Goal: Task Accomplishment & Management: Complete application form

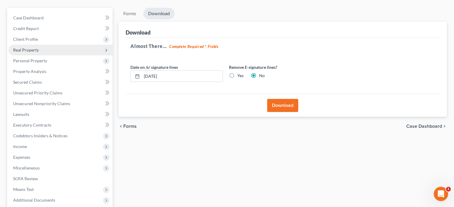
click at [31, 49] on span "Real Property" at bounding box center [26, 49] width 26 height 5
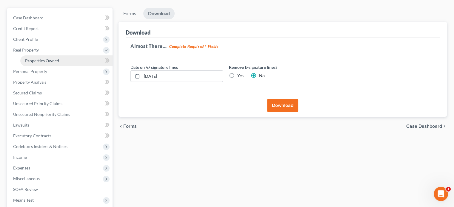
click at [44, 59] on span "Properties Owned" at bounding box center [42, 60] width 34 height 5
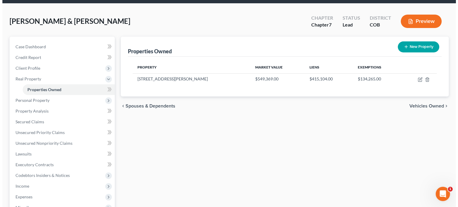
scroll to position [60, 0]
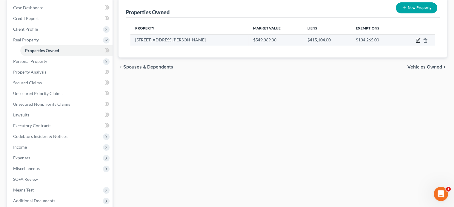
click at [418, 40] on icon "button" at bounding box center [417, 40] width 5 height 5
select select "5"
select select "0"
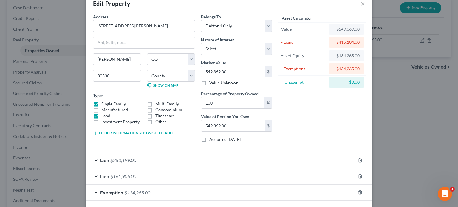
scroll to position [0, 0]
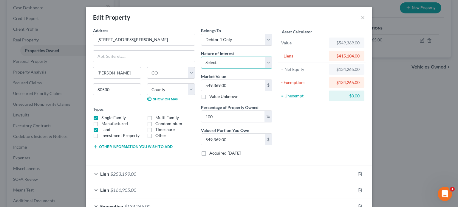
click at [265, 64] on select "Select Fee Simple Joint Tenant Life Estate Equitable Interest Future Interest T…" at bounding box center [236, 63] width 71 height 12
select select "1"
click at [201, 57] on select "Select Fee Simple Joint Tenant Life Estate Equitable Interest Future Interest T…" at bounding box center [236, 63] width 71 height 12
click at [264, 40] on select "Select Debtor 1 Only Debtor 2 Only Debtor 1 And Debtor 2 Only At Least One Of T…" at bounding box center [236, 40] width 71 height 12
select select "2"
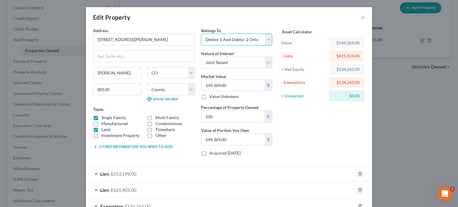
click at [201, 34] on select "Select Debtor 1 Only Debtor 2 Only Debtor 1 And Debtor 2 Only At Least One Of T…" at bounding box center [236, 40] width 71 height 12
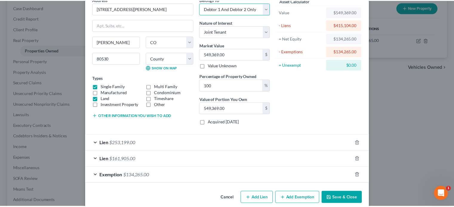
scroll to position [39, 0]
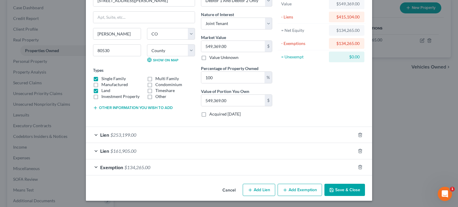
click at [334, 189] on button "Save & Close" at bounding box center [344, 190] width 41 height 13
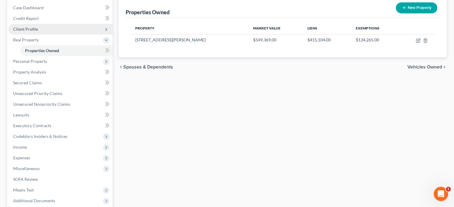
click at [30, 29] on span "Client Profile" at bounding box center [25, 29] width 25 height 5
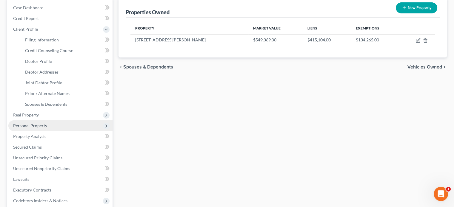
click at [34, 123] on span "Personal Property" at bounding box center [30, 125] width 34 height 5
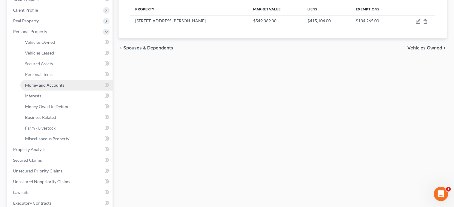
scroll to position [89, 0]
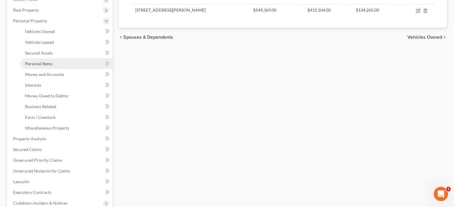
click at [44, 63] on span "Personal Items" at bounding box center [38, 63] width 27 height 5
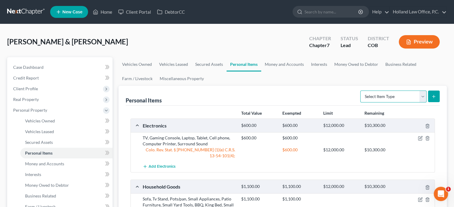
click at [423, 97] on select "Select Item Type Clothing Collectibles Of Value Electronics Firearms Household …" at bounding box center [393, 97] width 66 height 12
select select "clothing"
click at [361, 91] on select "Select Item Type Clothing Collectibles Of Value Electronics Firearms Household …" at bounding box center [393, 97] width 66 height 12
click at [433, 100] on button "submit" at bounding box center [434, 97] width 12 height 12
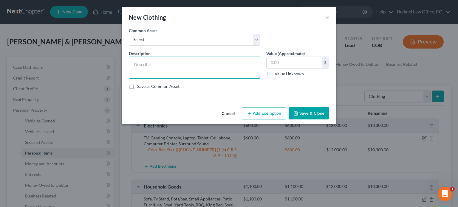
click at [164, 69] on textarea at bounding box center [195, 68] width 132 height 22
type textarea "Men's and Women's clothing, shoes, and accessories"
click at [268, 64] on input "text" at bounding box center [294, 62] width 55 height 11
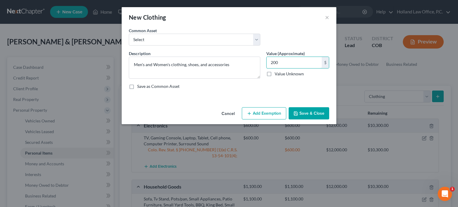
type input "200"
click at [264, 114] on button "Add Exemption" at bounding box center [264, 113] width 44 height 13
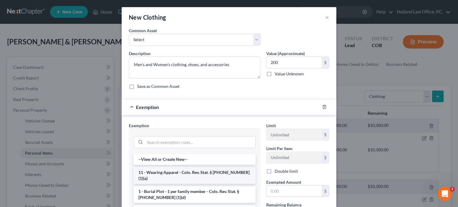
click at [167, 172] on li "11 - Wearing Apparel - Colo. Rev. Stat. § [PHONE_NUMBER] (1)(a)" at bounding box center [195, 175] width 122 height 17
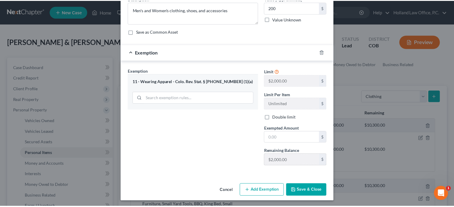
scroll to position [55, 0]
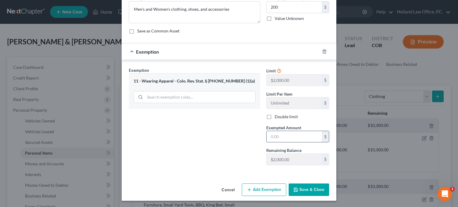
click at [267, 136] on input "text" at bounding box center [294, 136] width 55 height 11
type input "200"
click at [304, 193] on button "Save & Close" at bounding box center [309, 190] width 41 height 13
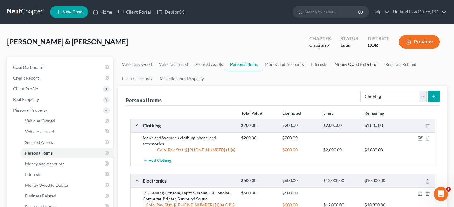
click at [373, 65] on link "Money Owed to Debtor" at bounding box center [355, 64] width 51 height 14
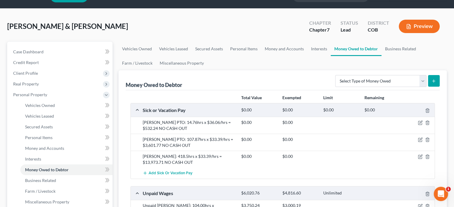
scroll to position [30, 0]
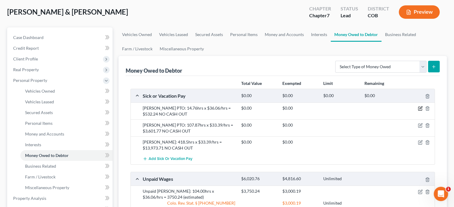
click at [420, 109] on icon "button" at bounding box center [420, 108] width 5 height 5
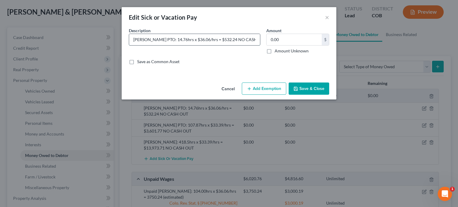
click at [222, 40] on input "[PERSON_NAME] PTO: 14.76hrs x $36.06/hrs = $532.24 NO CASH OUT" at bounding box center [194, 39] width 131 height 11
type input "[PERSON_NAME] PTO: 14.76hrs x $36.06/hrs = $532.24 CAN'T CASH OUT"
click at [293, 86] on button "Save & Close" at bounding box center [309, 89] width 41 height 13
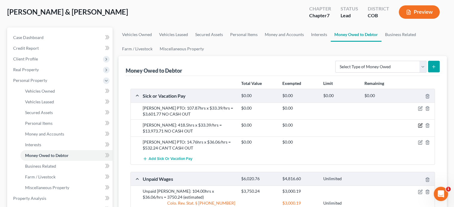
click at [419, 124] on icon "button" at bounding box center [420, 126] width 4 height 4
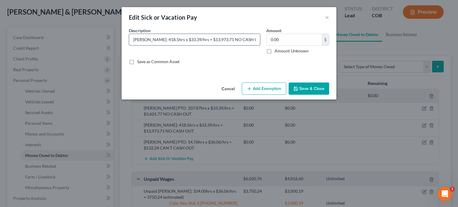
click at [232, 40] on input "[PERSON_NAME]: 418.5hrs x $33.39/hrs = $13,973.71 NO CASH OUT" at bounding box center [194, 39] width 131 height 11
type input "[PERSON_NAME]: 418.5hrs x $33.39/hrs = $13,973.71 CAN'T CASH OUT"
click at [300, 90] on button "Save & Close" at bounding box center [309, 89] width 41 height 13
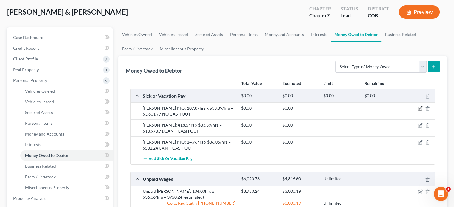
click at [421, 107] on icon "button" at bounding box center [420, 108] width 3 height 3
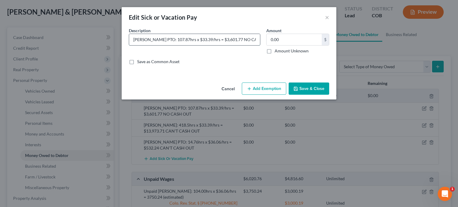
click at [232, 40] on input "[PERSON_NAME] PTO: 107.87hrs x $33.39/hrs = $3,601.77 NO CASH OUT" at bounding box center [194, 39] width 131 height 11
type input "[PERSON_NAME] PTO: 107.87hrs x $33.39/hrs = $3,601.77 CAN'T CASH OUT"
click at [304, 87] on button "Save & Close" at bounding box center [309, 89] width 41 height 13
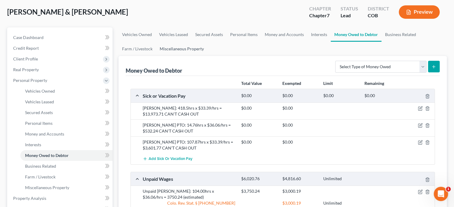
click at [177, 50] on link "Miscellaneous Property" at bounding box center [181, 49] width 51 height 14
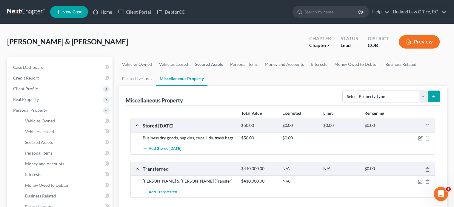
click at [208, 66] on link "Secured Assets" at bounding box center [208, 64] width 35 height 14
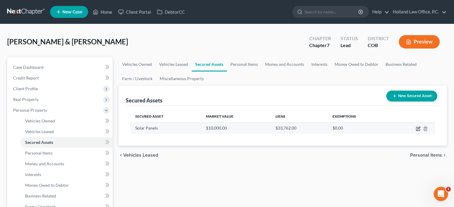
click at [416, 129] on icon "button" at bounding box center [417, 128] width 5 height 5
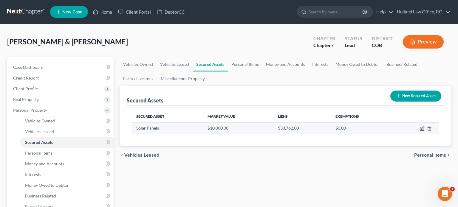
select select "other"
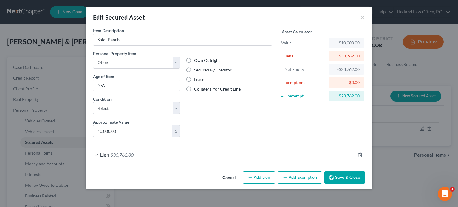
click at [194, 70] on label "Secured By Creditor" at bounding box center [213, 70] width 38 height 6
click at [197, 70] on input "Secured By Creditor" at bounding box center [199, 69] width 4 height 4
radio input "true"
click at [178, 108] on select "Select Excellent Very Good Good Fair Poor" at bounding box center [136, 108] width 87 height 12
select select "2"
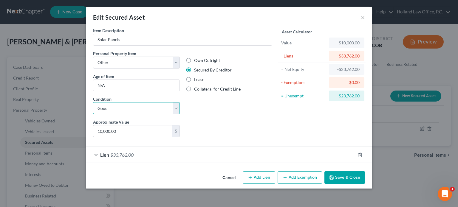
click at [93, 102] on select "Select Excellent Very Good Good Fair Poor" at bounding box center [136, 108] width 87 height 12
click at [234, 179] on button "Cancel" at bounding box center [229, 178] width 23 height 12
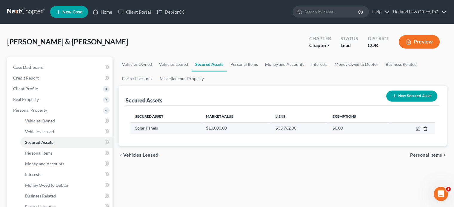
click at [423, 128] on icon "button" at bounding box center [424, 129] width 3 height 4
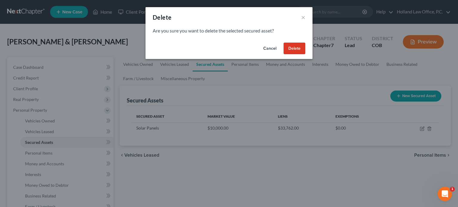
click at [295, 47] on button "Delete" at bounding box center [295, 49] width 22 height 12
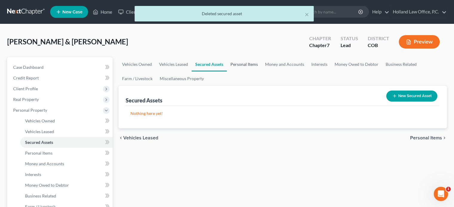
click at [246, 63] on link "Personal Items" at bounding box center [244, 64] width 35 height 14
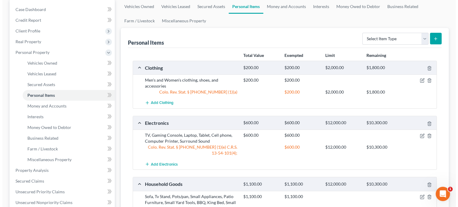
scroll to position [46, 0]
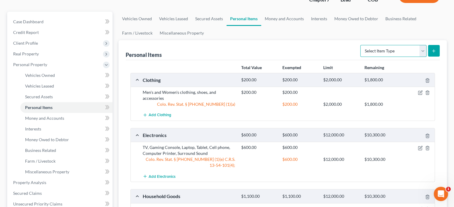
click at [423, 49] on select "Select Item Type Clothing Collectibles Of Value Electronics Firearms Household …" at bounding box center [393, 51] width 66 height 12
select select "other"
click at [361, 45] on select "Select Item Type Clothing Collectibles Of Value Electronics Firearms Household …" at bounding box center [393, 51] width 66 height 12
click at [437, 47] on button "submit" at bounding box center [434, 51] width 12 height 12
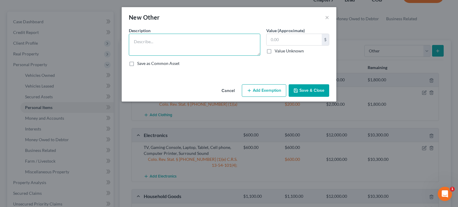
click at [186, 44] on textarea at bounding box center [195, 45] width 132 height 22
type textarea "solar panels"
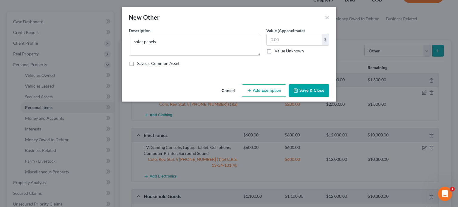
click at [275, 51] on label "Value Unknown" at bounding box center [289, 51] width 29 height 6
click at [277, 51] on input "Value Unknown" at bounding box center [279, 50] width 4 height 4
checkbox input "true"
type input "0.00"
click at [262, 88] on button "Add Exemption" at bounding box center [264, 90] width 44 height 13
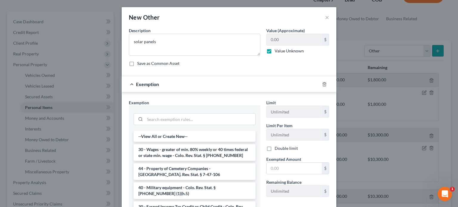
click at [280, 68] on div "Description * solar panels Value (Approximate) 0.00 $ Value Unknown Balance Und…" at bounding box center [229, 49] width 206 height 44
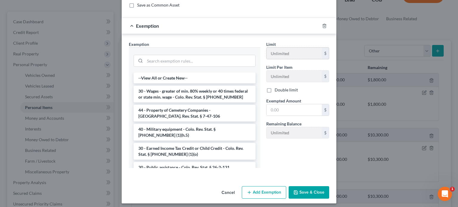
scroll to position [61, 0]
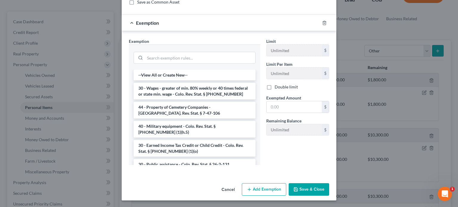
click at [303, 189] on button "Save & Close" at bounding box center [309, 189] width 41 height 13
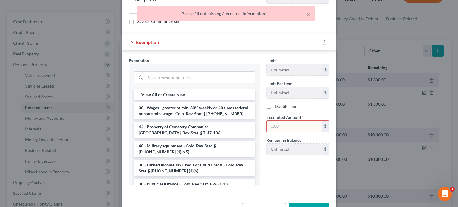
scroll to position [32, 0]
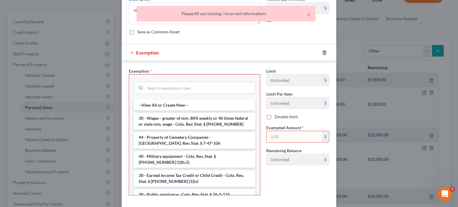
click at [325, 53] on line "button" at bounding box center [325, 52] width 0 height 1
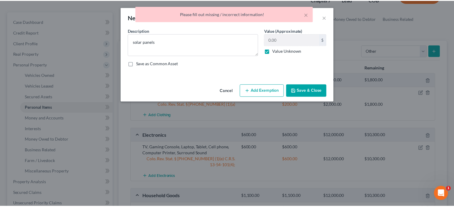
scroll to position [0, 0]
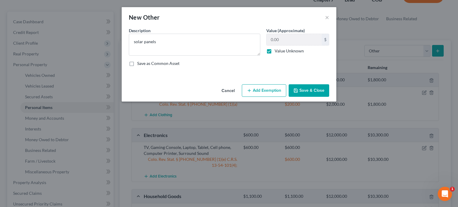
click at [311, 89] on button "Save & Close" at bounding box center [309, 90] width 41 height 13
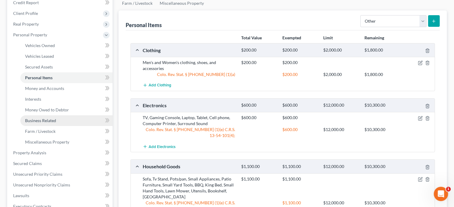
scroll to position [135, 0]
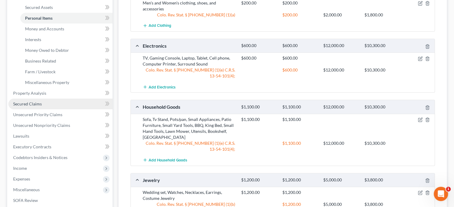
click at [33, 105] on span "Secured Claims" at bounding box center [27, 103] width 29 height 5
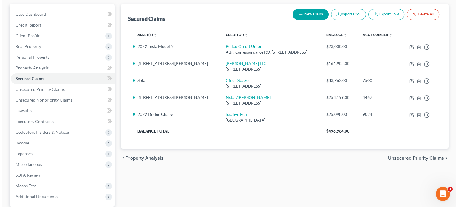
scroll to position [60, 0]
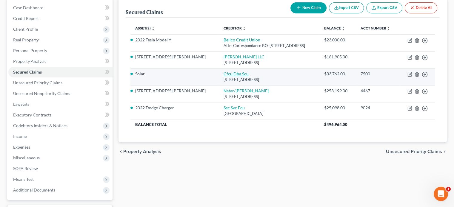
click at [223, 73] on link "Cfcu Dba Scu" at bounding box center [235, 73] width 25 height 5
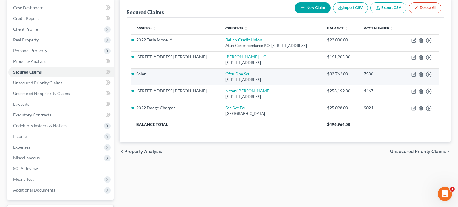
select select "4"
select select "2"
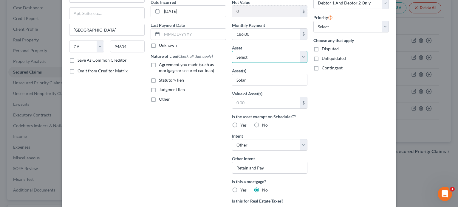
click at [303, 57] on select "Select Other Multiple Assets Household Goods - Sofa, Tv Stand, Pots/pan, Small …" at bounding box center [269, 57] width 75 height 12
select select "41"
click at [232, 51] on select "Select Other Multiple Assets Household Goods - Sofa, Tv Stand, Pots/pan, Small …" at bounding box center [269, 57] width 75 height 12
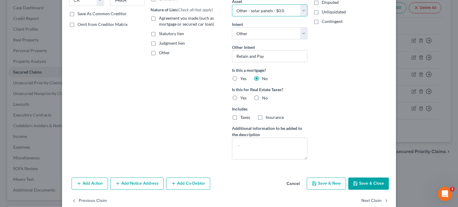
scroll to position [117, 0]
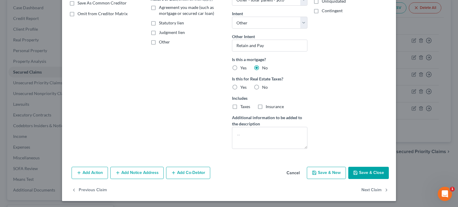
click at [262, 86] on label "No" at bounding box center [265, 87] width 6 height 6
click at [265, 86] on input "No" at bounding box center [267, 86] width 4 height 4
radio input "true"
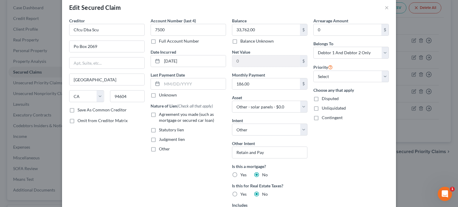
scroll to position [0, 0]
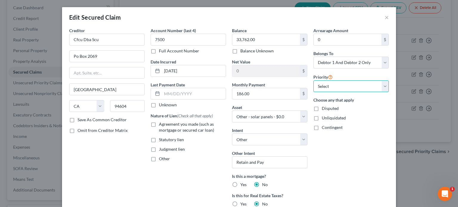
click at [384, 87] on select "Select 1st 2nd 3rd 4th 5th 6th 7th 8th 9th 10th 11th 12th 13th 14th 15th 16th 1…" at bounding box center [350, 87] width 75 height 12
select select "0"
click at [313, 81] on select "Select 1st 2nd 3rd 4th 5th 6th 7th 8th 9th 10th 11th 12th 13th 14th 15th 16th 1…" at bounding box center [350, 87] width 75 height 12
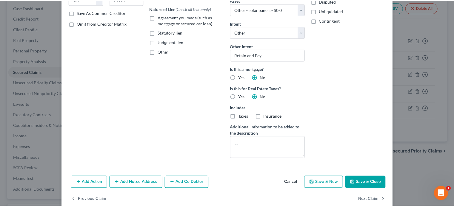
scroll to position [117, 0]
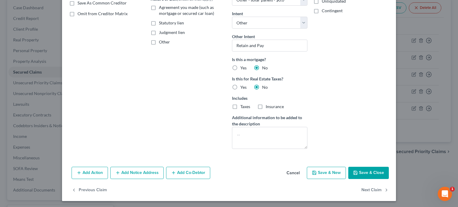
click at [361, 172] on button "Save & Close" at bounding box center [368, 173] width 41 height 13
select select
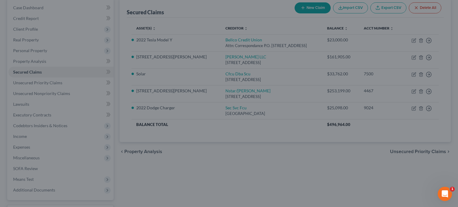
type input "-33,762.00"
select select "41"
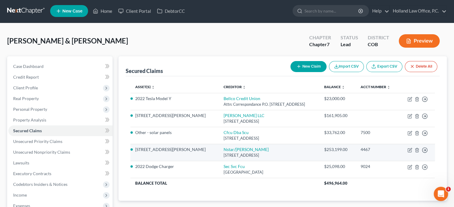
scroll to position [0, 0]
